Goal: Find specific page/section: Find specific page/section

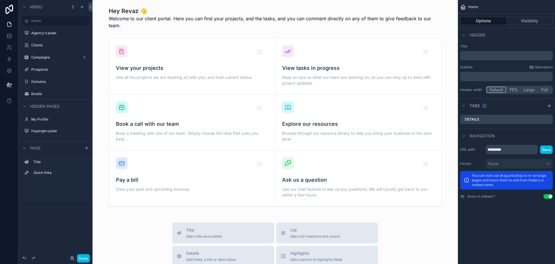
click at [48, 34] on label "Agency's pulse" at bounding box center [58, 33] width 54 height 5
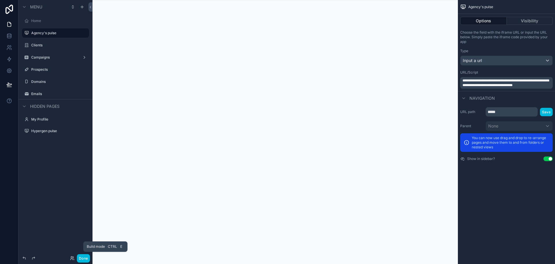
click at [86, 257] on button "Done" at bounding box center [83, 258] width 13 height 8
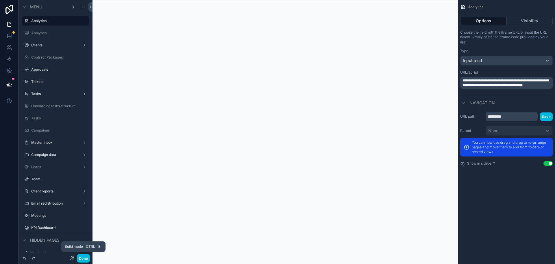
click at [83, 257] on button "Done" at bounding box center [83, 258] width 13 height 8
